Goal: Check status

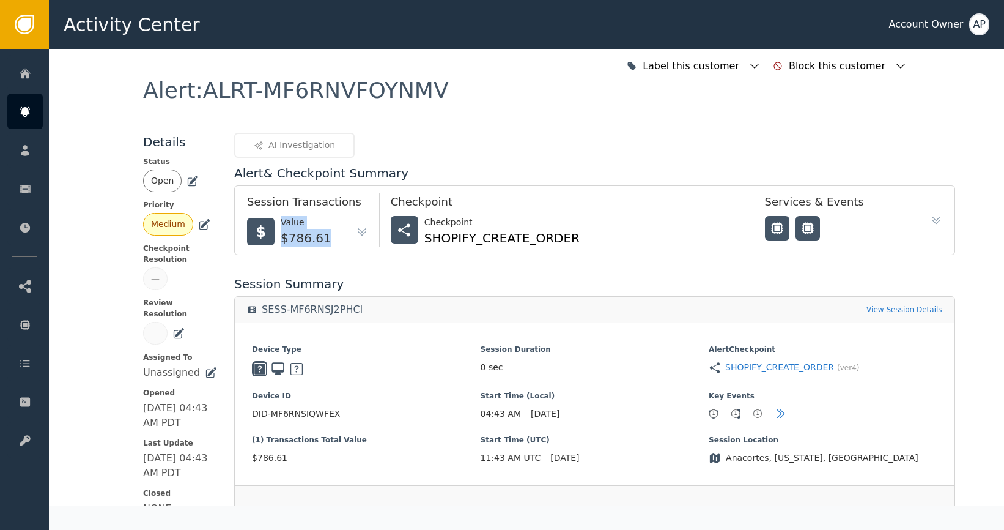
drag, startPoint x: 316, startPoint y: 243, endPoint x: 263, endPoint y: 243, distance: 53.2
click at [263, 243] on div "$ Value $786.61" at bounding box center [307, 231] width 121 height 31
copy div "Value $786.61"
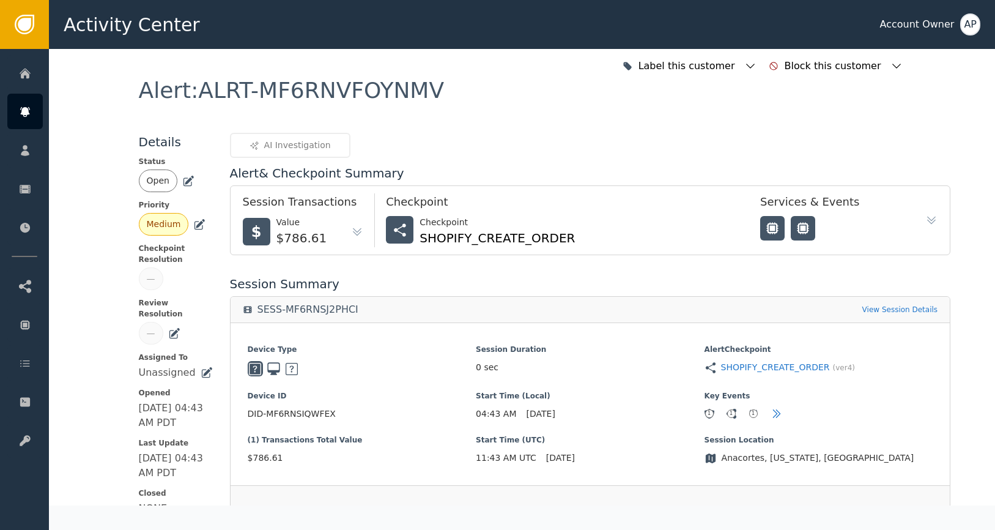
drag, startPoint x: 333, startPoint y: 230, endPoint x: 324, endPoint y: 236, distance: 11.0
click at [333, 231] on div "$ Value $786.61" at bounding box center [303, 231] width 121 height 31
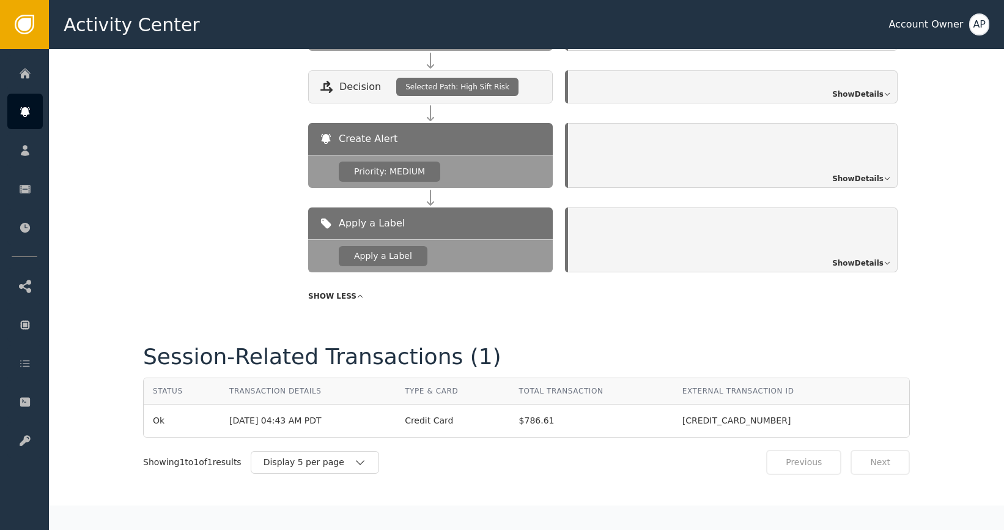
scroll to position [1382, 0]
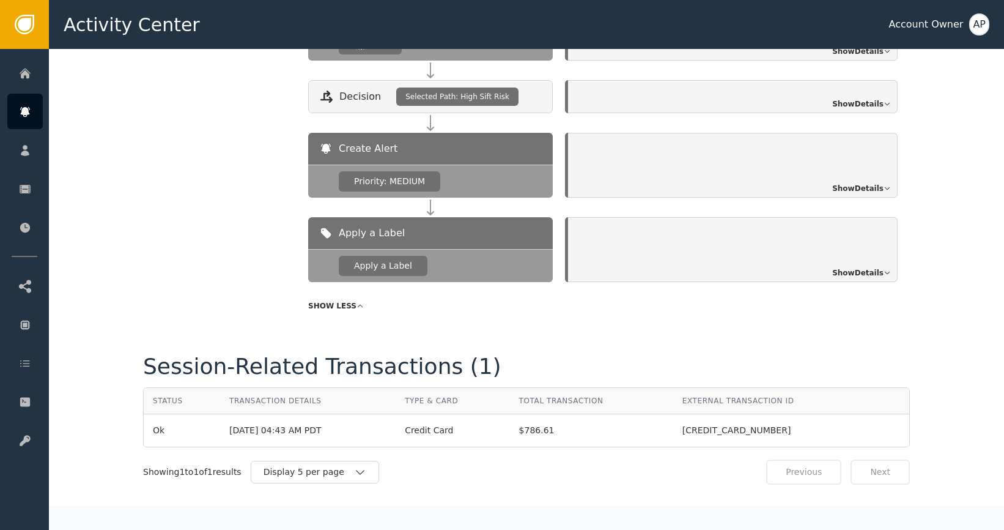
click at [575, 430] on span "$786.61" at bounding box center [591, 430] width 145 height 13
drag, startPoint x: 561, startPoint y: 432, endPoint x: 525, endPoint y: 434, distance: 35.5
click at [525, 434] on td "$786.61" at bounding box center [591, 430] width 163 height 32
copy span "$786.61"
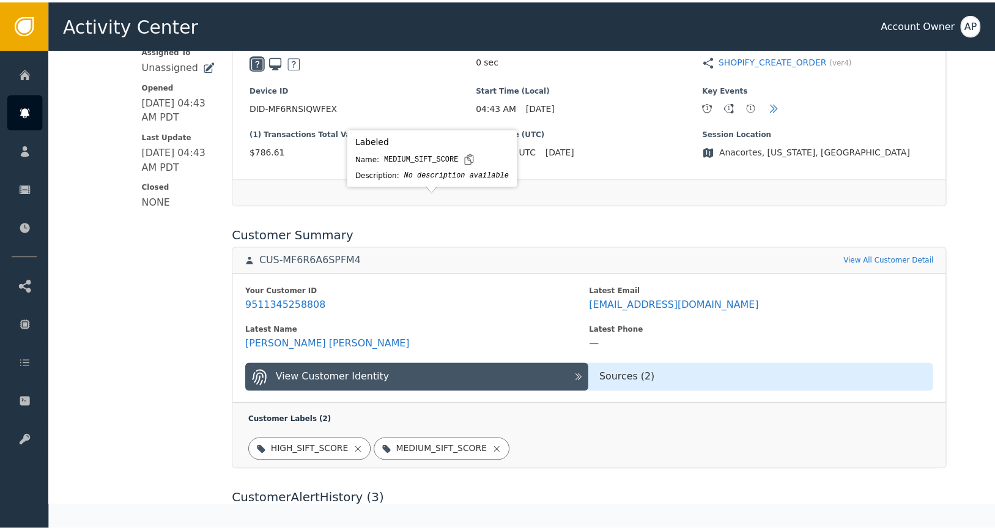
scroll to position [0, 0]
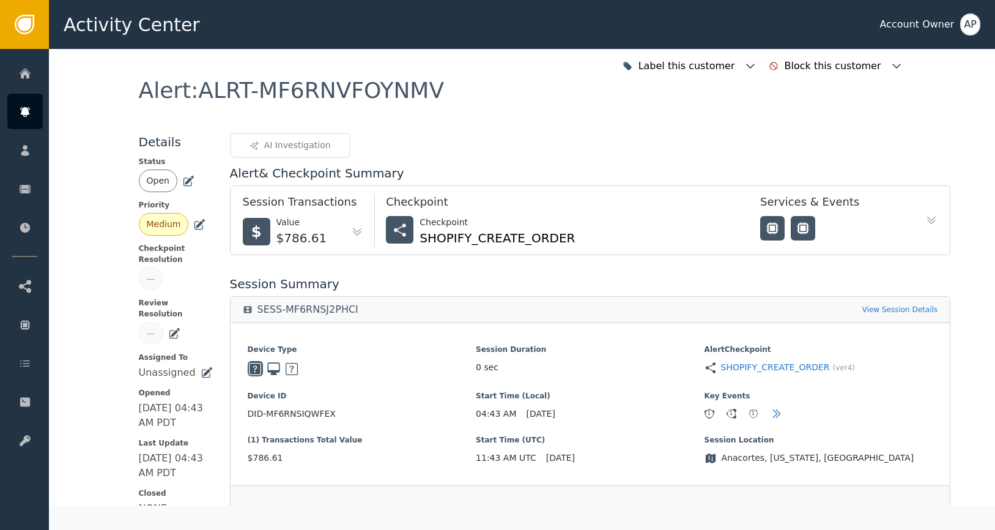
click at [334, 417] on span "DID-MF6RNSIQWFEX" at bounding box center [362, 413] width 229 height 13
drag, startPoint x: 304, startPoint y: 415, endPoint x: 223, endPoint y: 413, distance: 81.3
click at [231, 413] on div "Device Type Session Duration 0 sec Alert Checkpoint SHOPIFY_CREATE_ORDER (ver 4…" at bounding box center [591, 403] width 720 height 163
copy span "DID-MF6RNSIQWFEX"
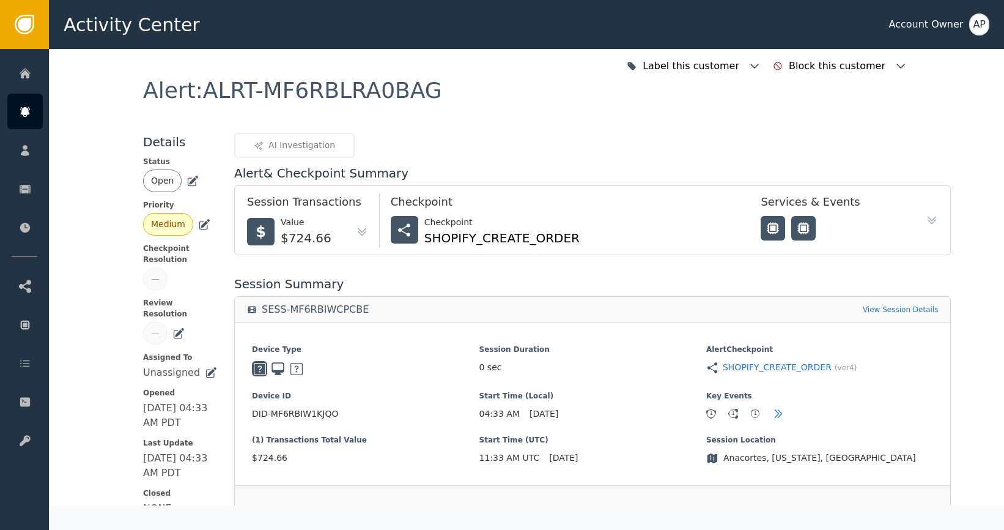
click at [320, 226] on div "$ Value $724.66" at bounding box center [307, 231] width 121 height 31
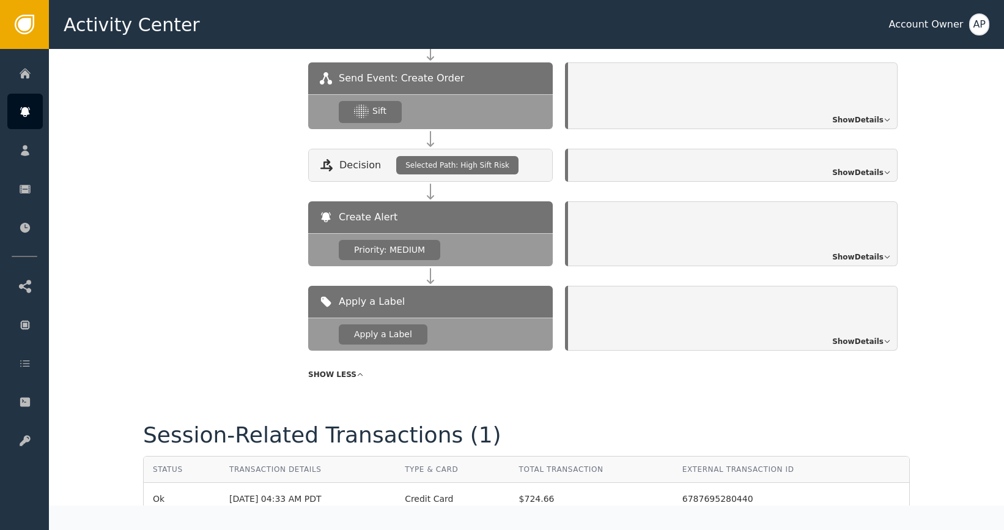
scroll to position [1392, 0]
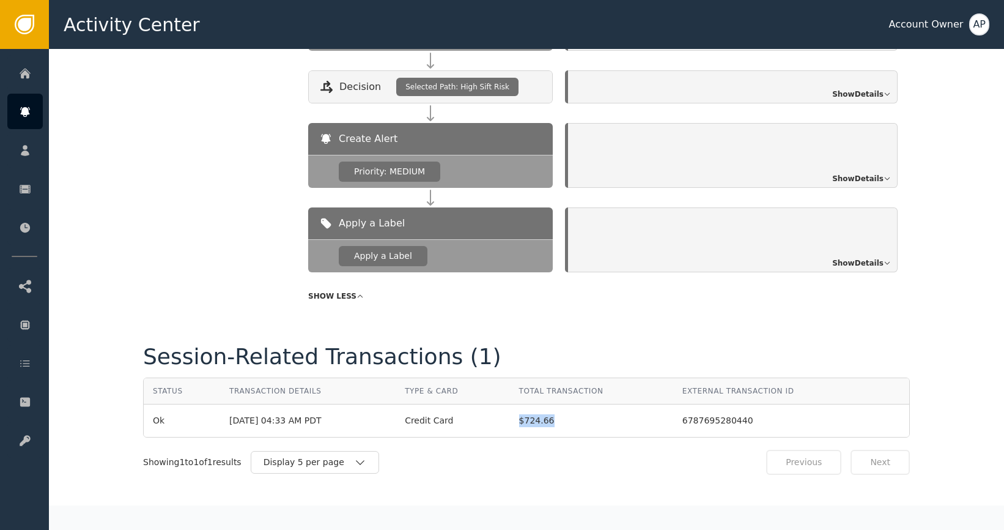
drag, startPoint x: 584, startPoint y: 422, endPoint x: 519, endPoint y: 423, distance: 65.4
click at [519, 423] on td "$724.66" at bounding box center [591, 420] width 163 height 32
copy span "$724.66"
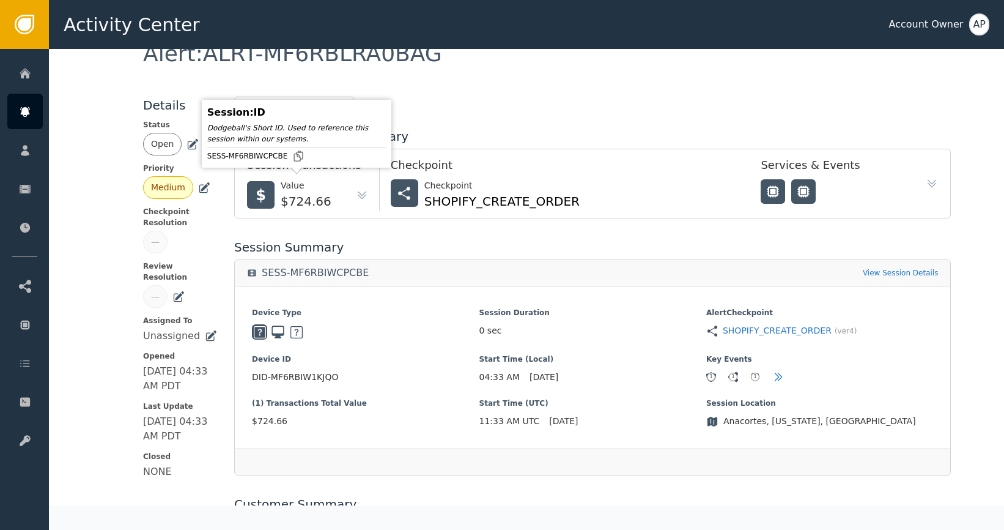
scroll to position [0, 0]
